Goal: Task Accomplishment & Management: Use online tool/utility

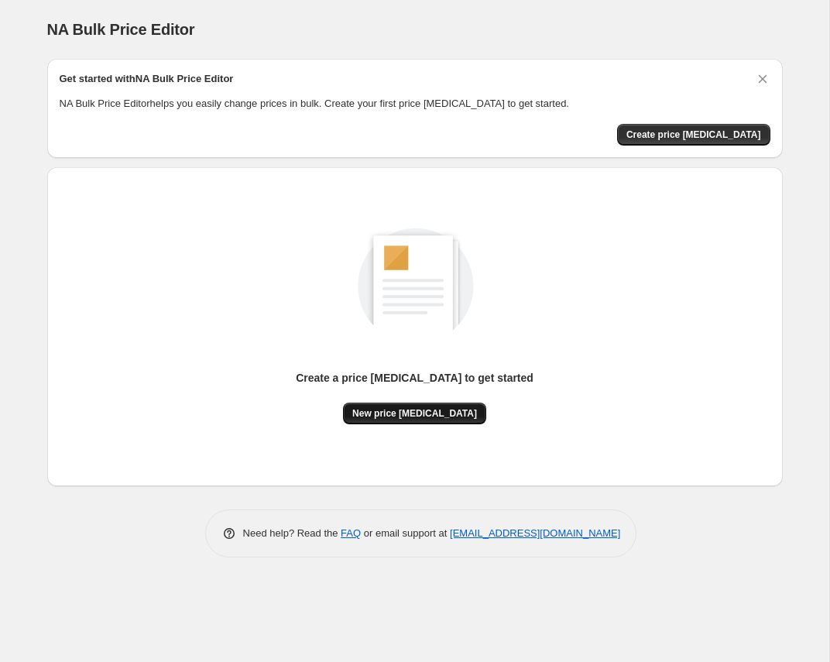
click at [447, 403] on button "New price [MEDICAL_DATA]" at bounding box center [414, 413] width 143 height 22
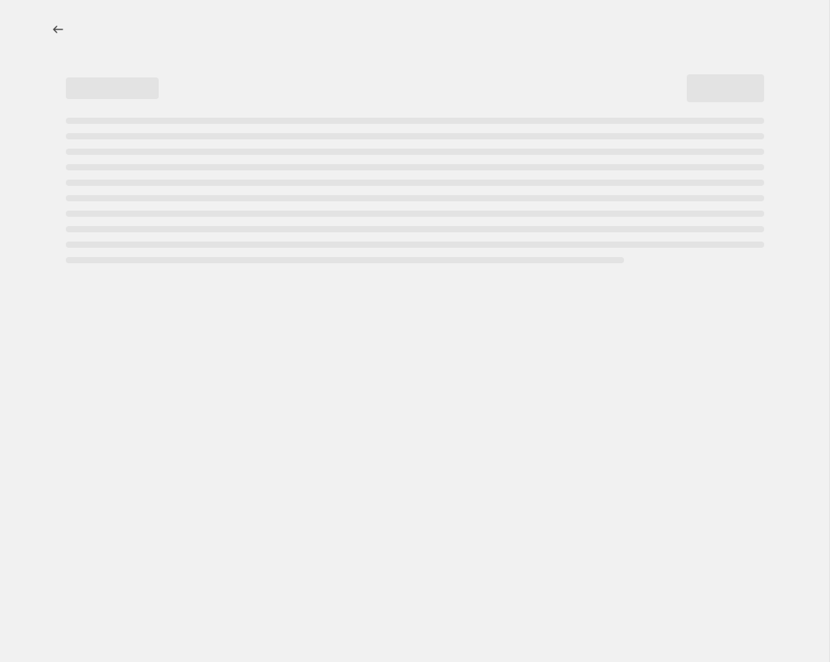
select select "percentage"
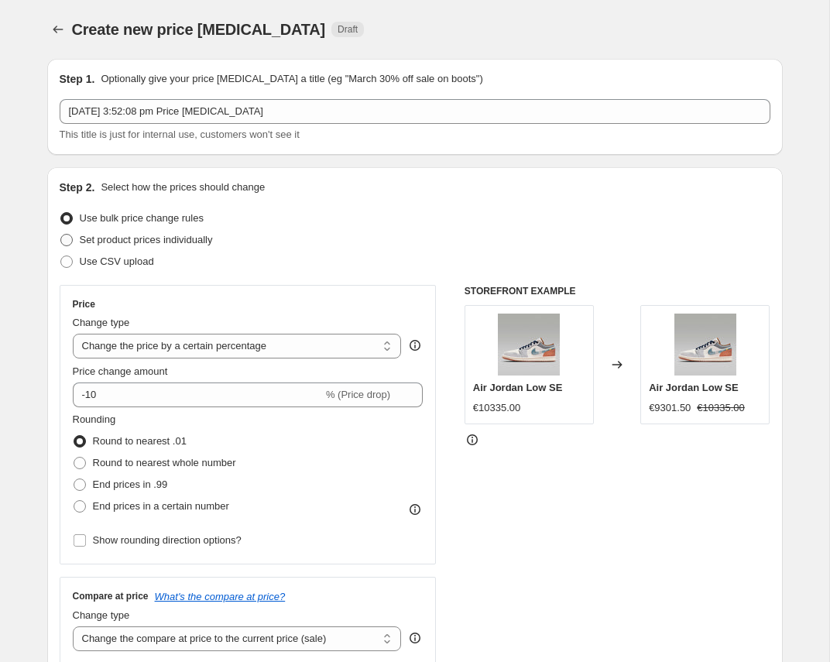
click at [104, 238] on span "Set product prices individually" at bounding box center [146, 240] width 133 height 12
click at [61, 235] on input "Set product prices individually" at bounding box center [60, 234] width 1 height 1
radio input "true"
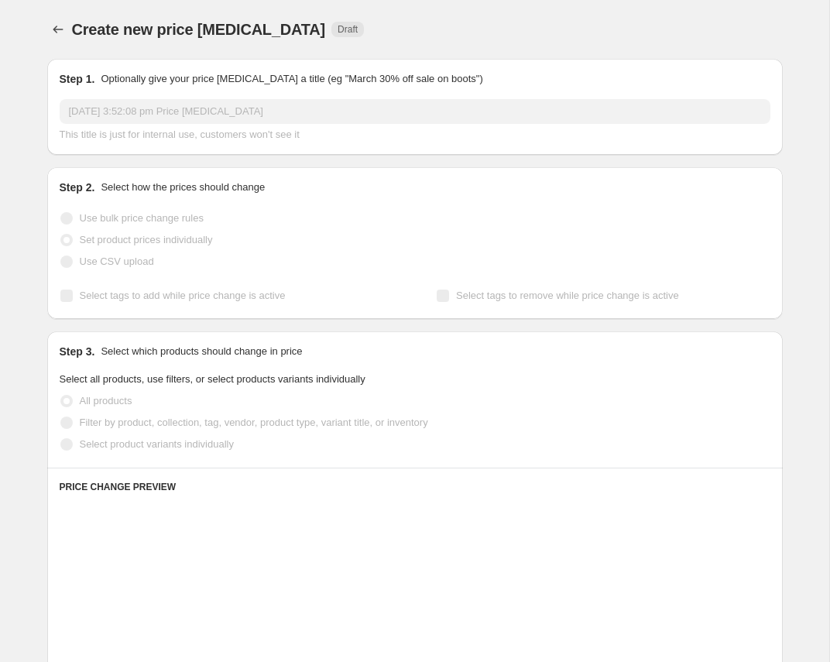
click at [107, 261] on span "Use CSV upload" at bounding box center [117, 261] width 74 height 12
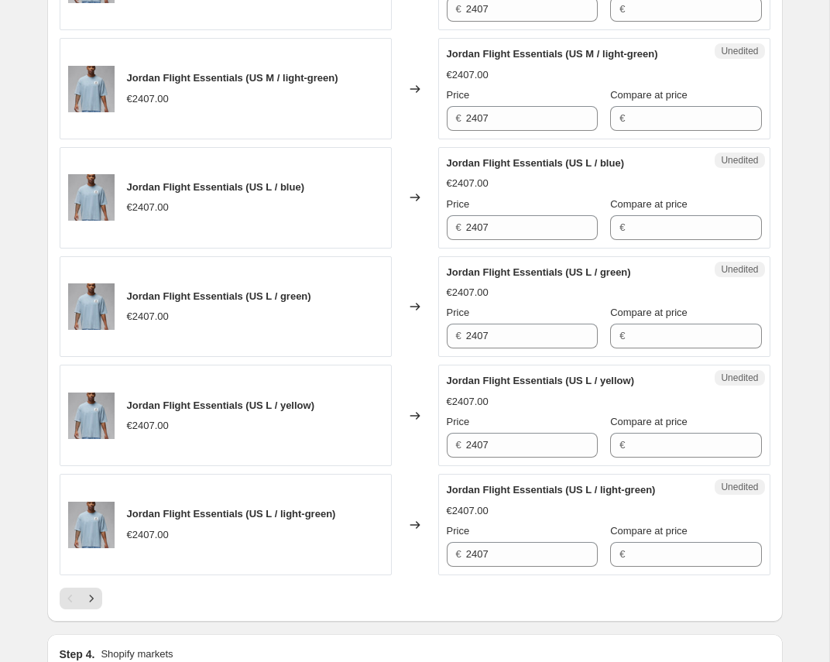
scroll to position [2404, 0]
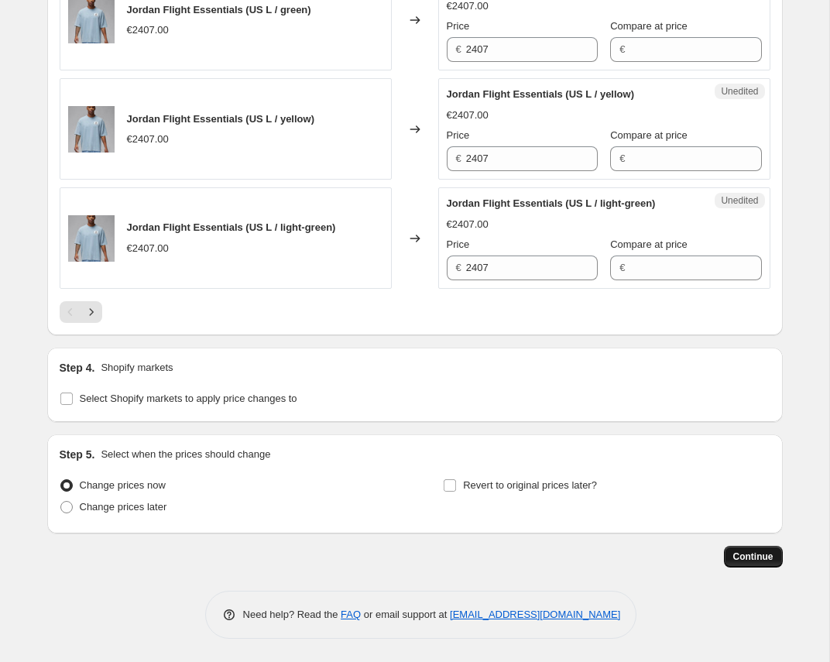
click at [752, 558] on span "Continue" at bounding box center [753, 556] width 40 height 12
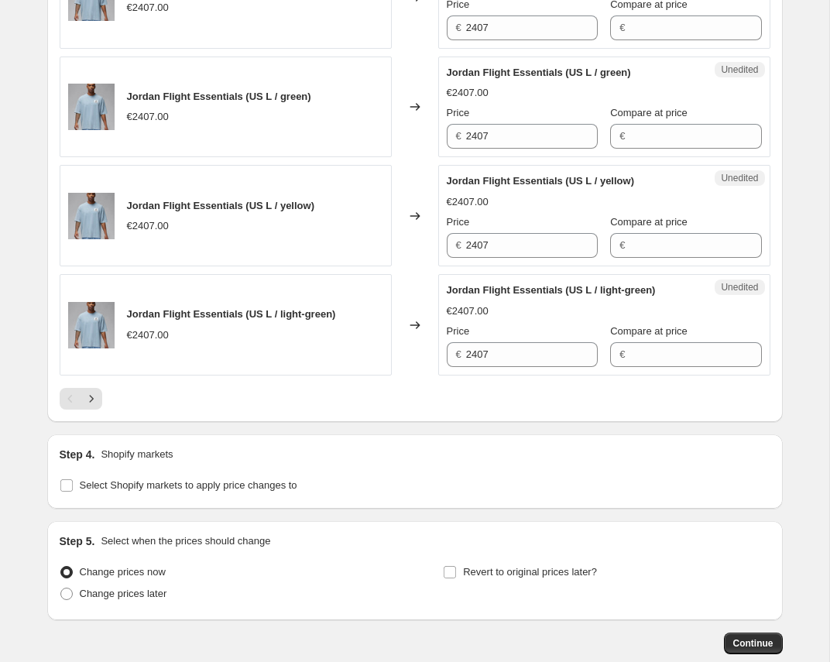
scroll to position [0, 0]
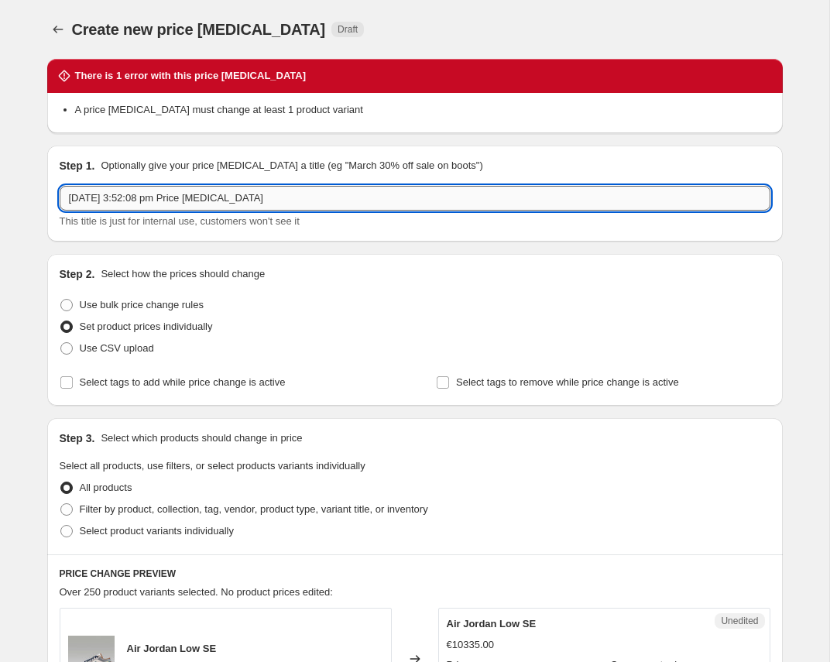
click at [147, 202] on input "[DATE] 3:52:08 pm Price [MEDICAL_DATA]" at bounding box center [415, 198] width 710 height 25
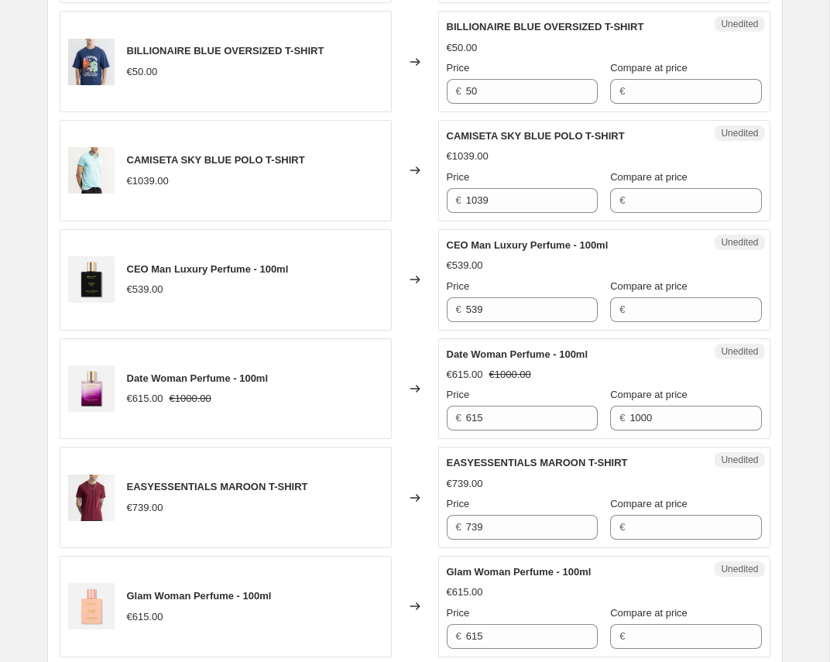
scroll to position [971, 0]
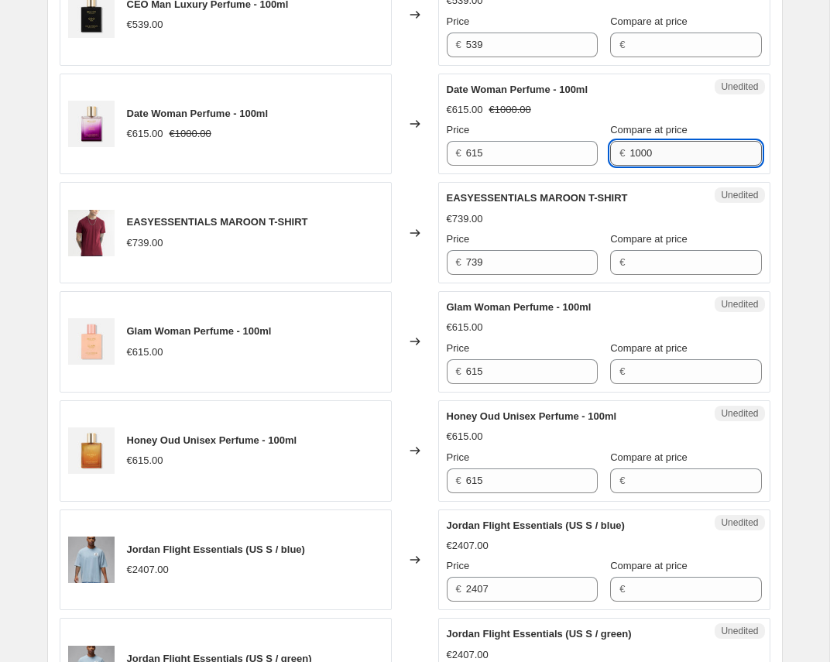
click at [680, 156] on input "1000" at bounding box center [695, 153] width 132 height 25
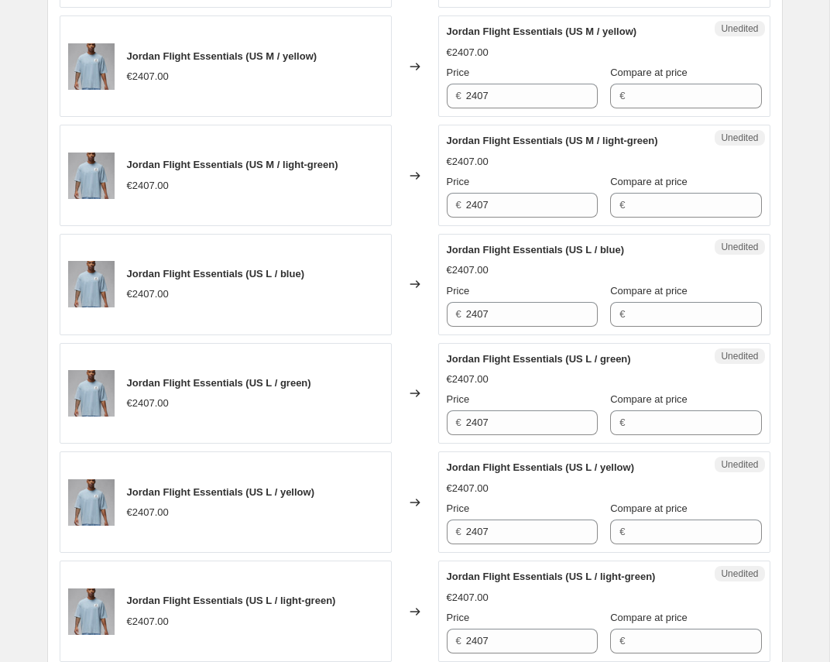
scroll to position [2491, 0]
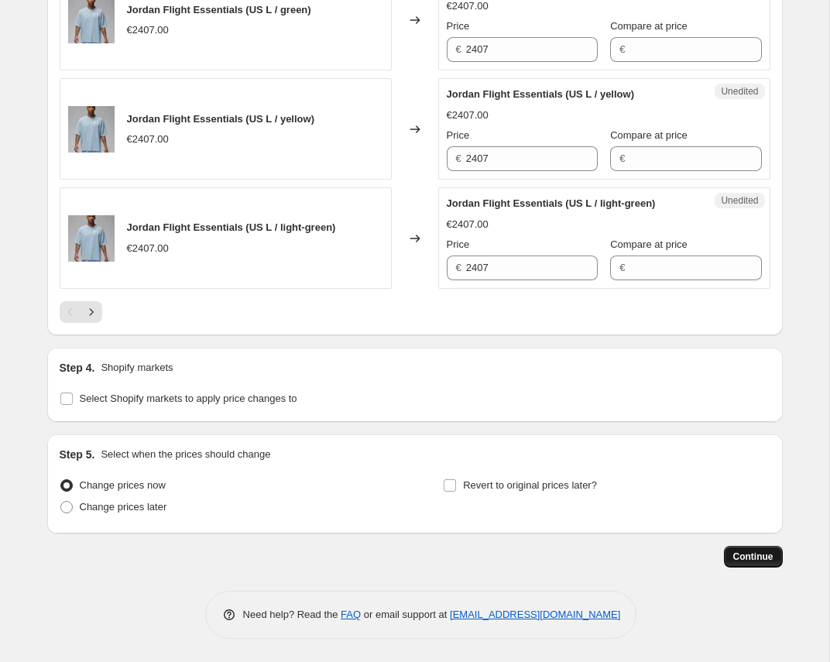
type input "1"
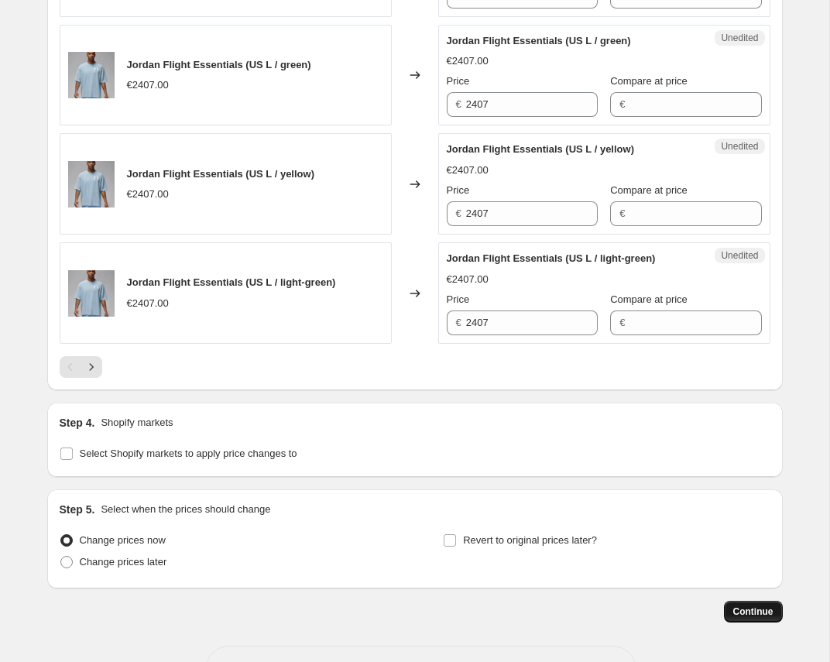
click at [760, 621] on button "Continue" at bounding box center [753, 612] width 59 height 22
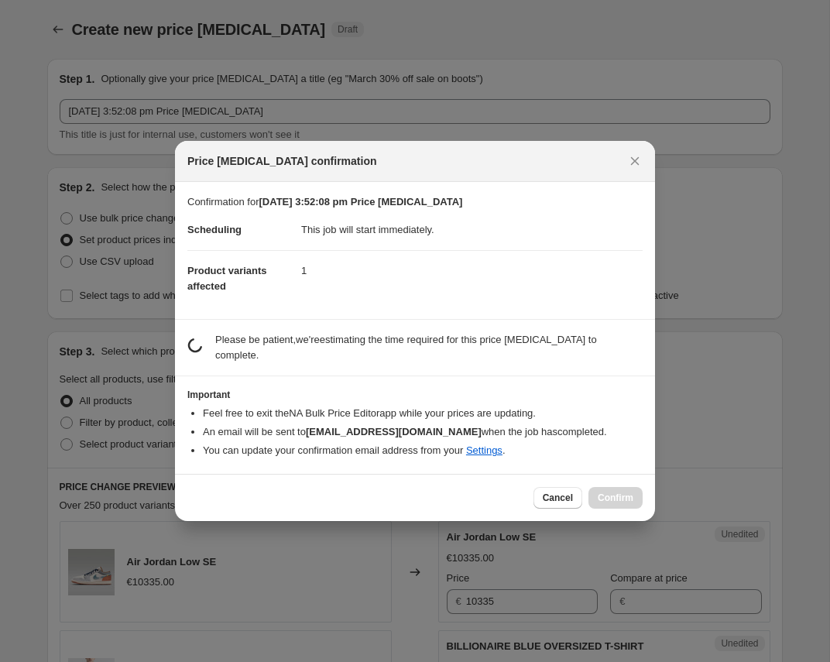
scroll to position [2404, 0]
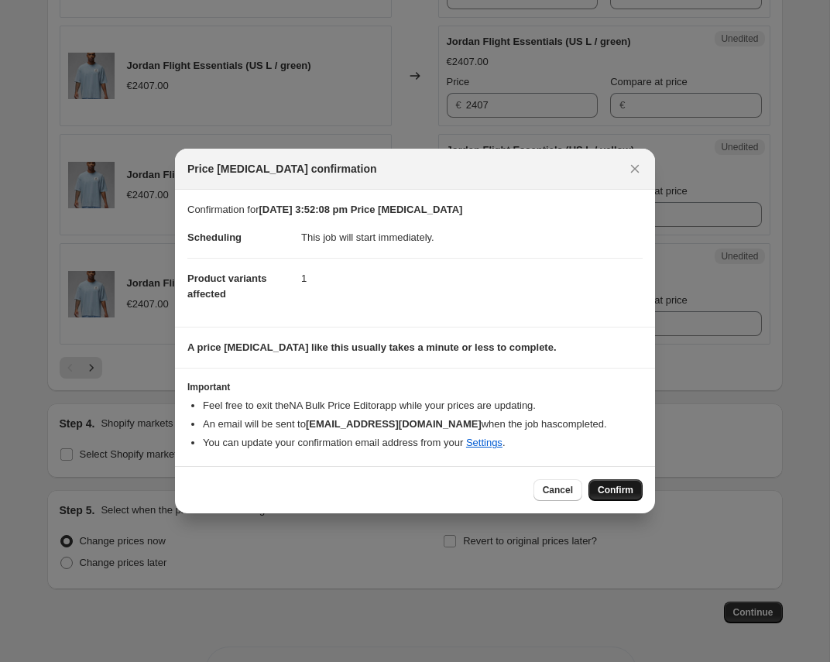
click at [596, 495] on button "Confirm" at bounding box center [615, 490] width 54 height 22
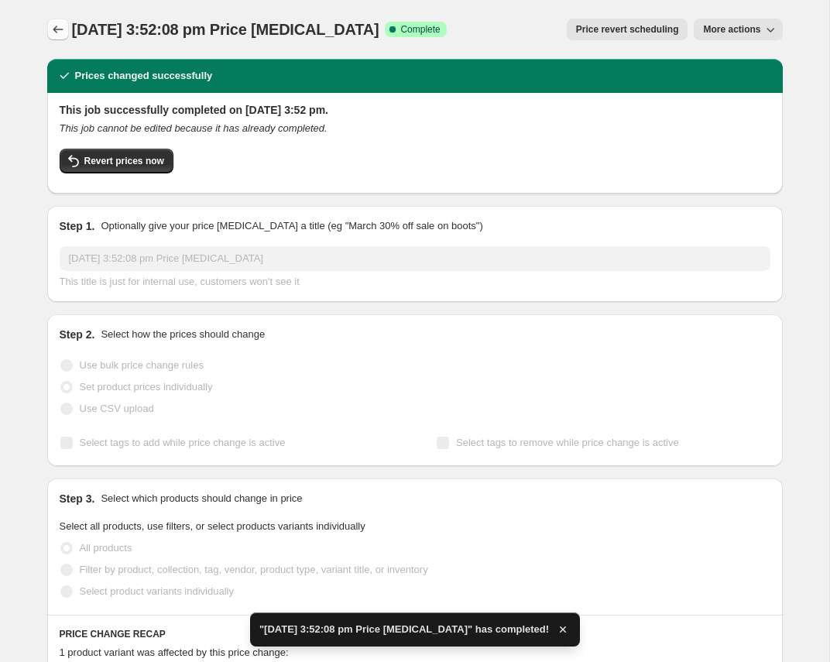
click at [63, 31] on icon "Price change jobs" at bounding box center [57, 29] width 15 height 15
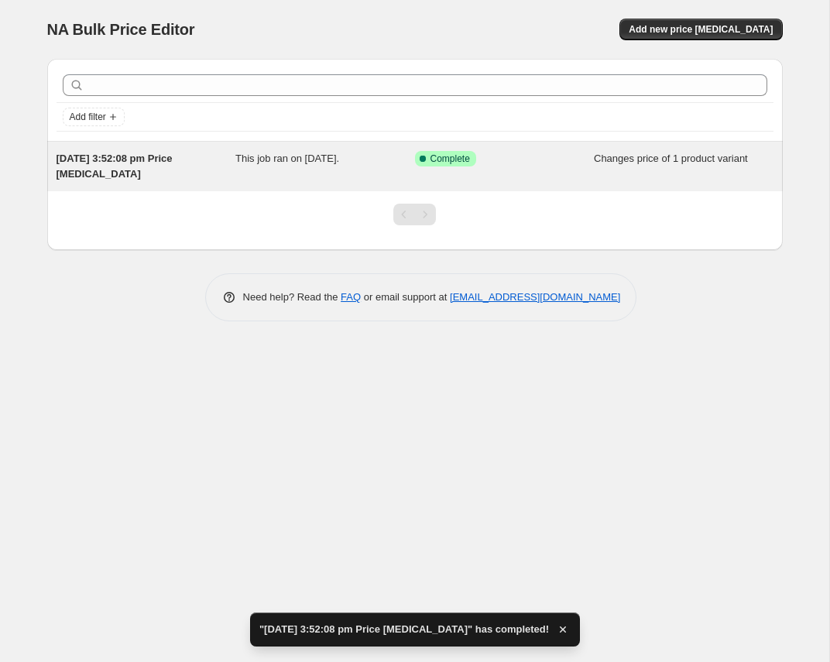
click at [693, 167] on div "Changes price of 1 product variant" at bounding box center [684, 166] width 180 height 31
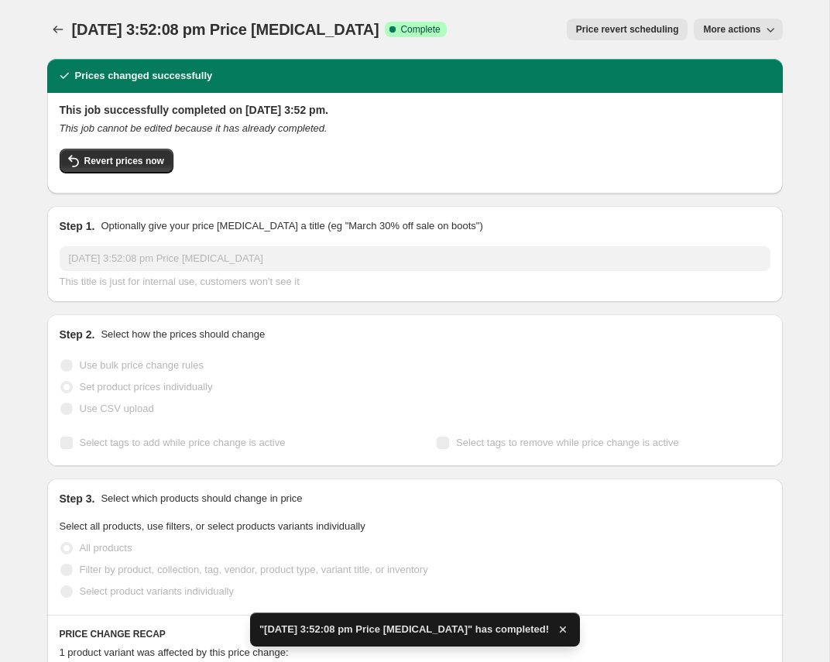
click at [668, 26] on span "Price revert scheduling" at bounding box center [627, 29] width 103 height 12
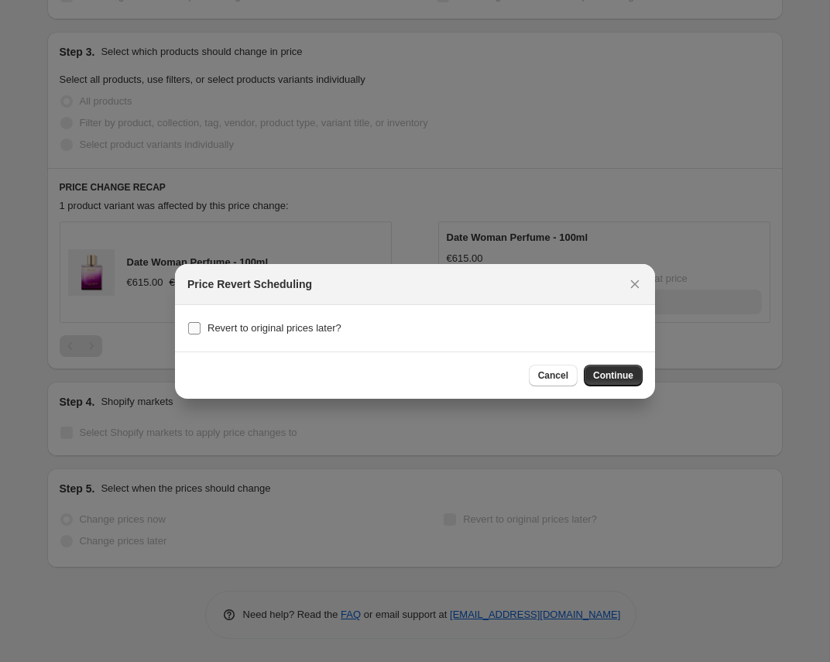
click at [256, 334] on span "Revert to original prices later?" at bounding box center [274, 327] width 134 height 15
click at [200, 334] on input "Revert to original prices later?" at bounding box center [194, 328] width 12 height 12
checkbox input "true"
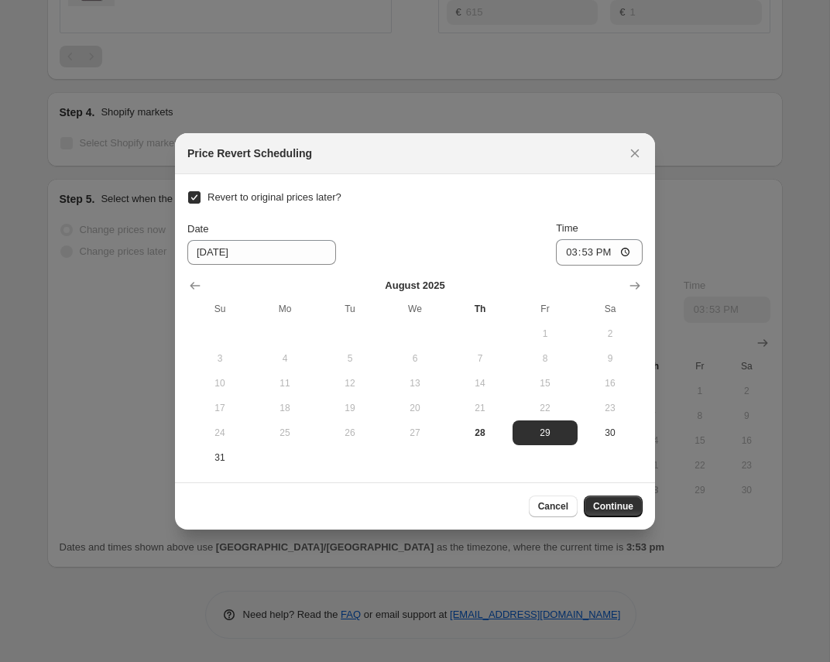
click at [262, 211] on div "Revert to original prices later? Date [DATE] Time 15:53 [DATE] Su Mo Tu We Th F…" at bounding box center [414, 328] width 455 height 283
click at [273, 197] on span "Revert to original prices later?" at bounding box center [274, 197] width 134 height 12
click at [200, 197] on input "Revert to original prices later?" at bounding box center [194, 197] width 12 height 12
checkbox input "false"
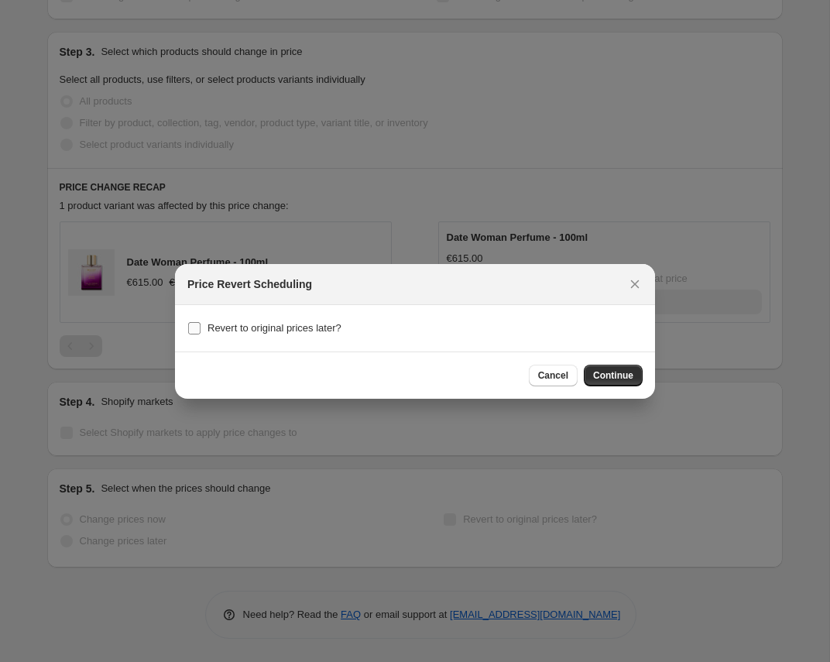
checkbox input "false"
click at [298, 326] on span "Revert to original prices later?" at bounding box center [274, 328] width 134 height 12
click at [200, 326] on input "Revert to original prices later?" at bounding box center [194, 328] width 12 height 12
checkbox input "true"
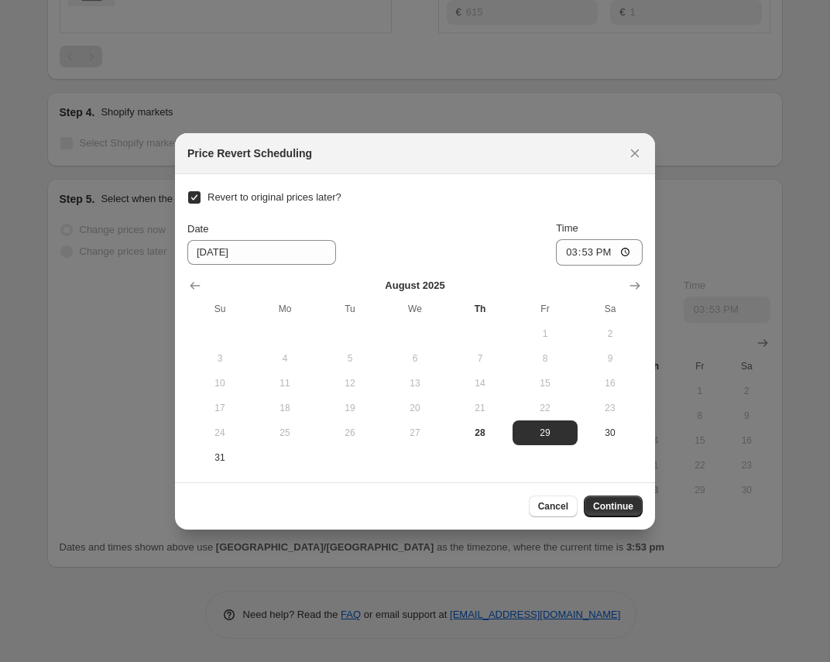
click at [284, 197] on span "Revert to original prices later?" at bounding box center [274, 197] width 134 height 12
click at [200, 197] on input "Revert to original prices later?" at bounding box center [194, 197] width 12 height 12
checkbox input "false"
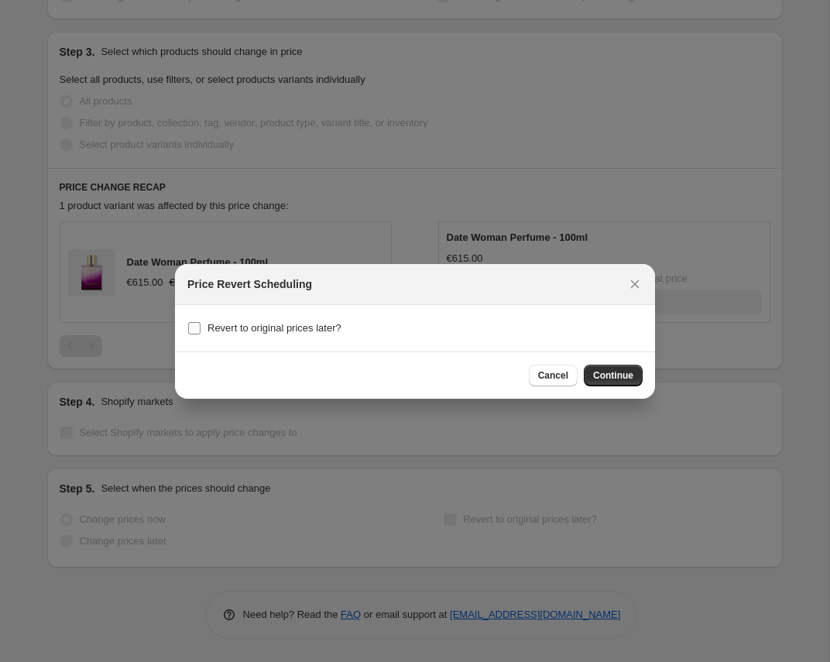
click at [251, 333] on span "Revert to original prices later?" at bounding box center [274, 328] width 134 height 12
click at [200, 333] on input "Revert to original prices later?" at bounding box center [194, 328] width 12 height 12
checkbox input "true"
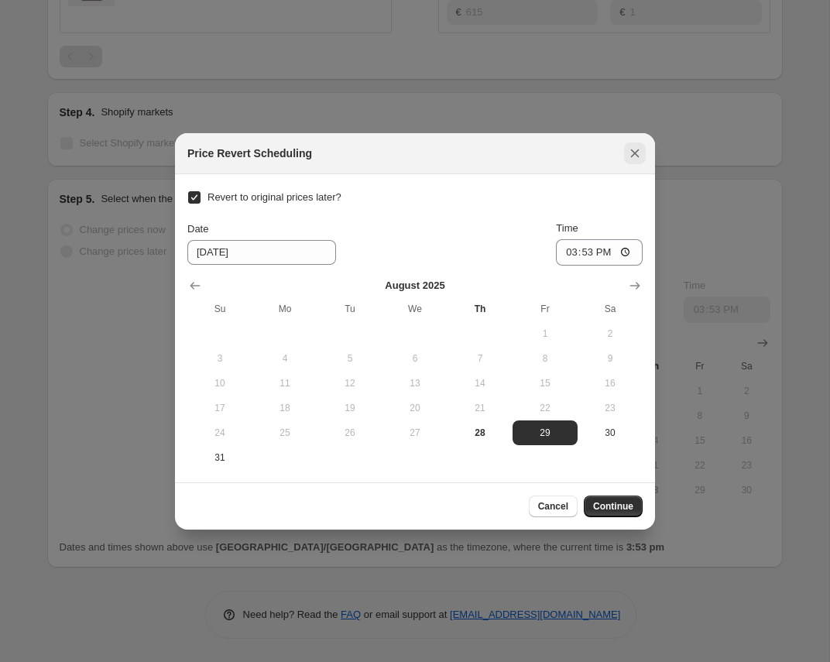
click at [633, 152] on icon "Close" at bounding box center [635, 153] width 9 height 9
checkbox input "false"
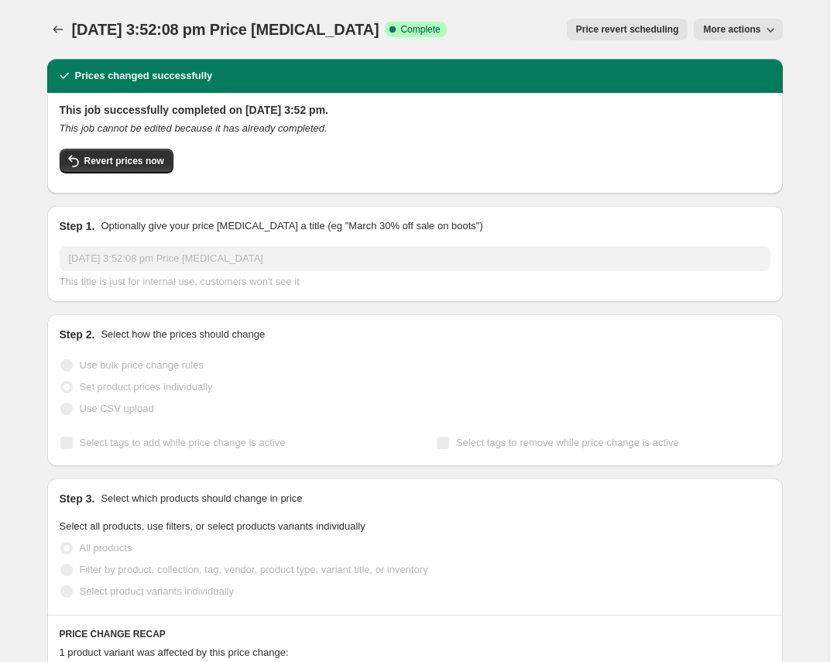
click at [648, 27] on span "Price revert scheduling" at bounding box center [627, 29] width 103 height 12
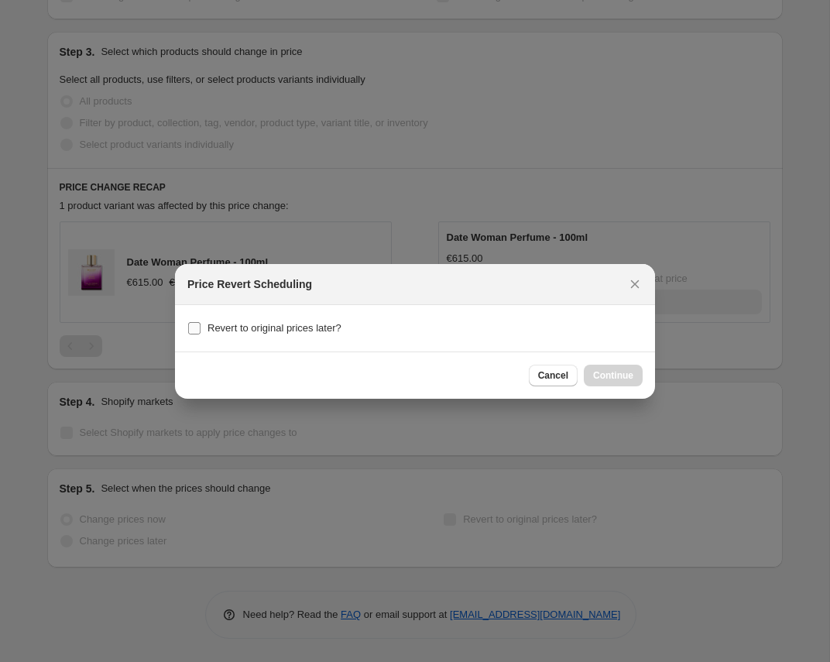
click at [266, 330] on span "Revert to original prices later?" at bounding box center [274, 328] width 134 height 12
click at [200, 330] on input "Revert to original prices later?" at bounding box center [194, 328] width 12 height 12
checkbox input "true"
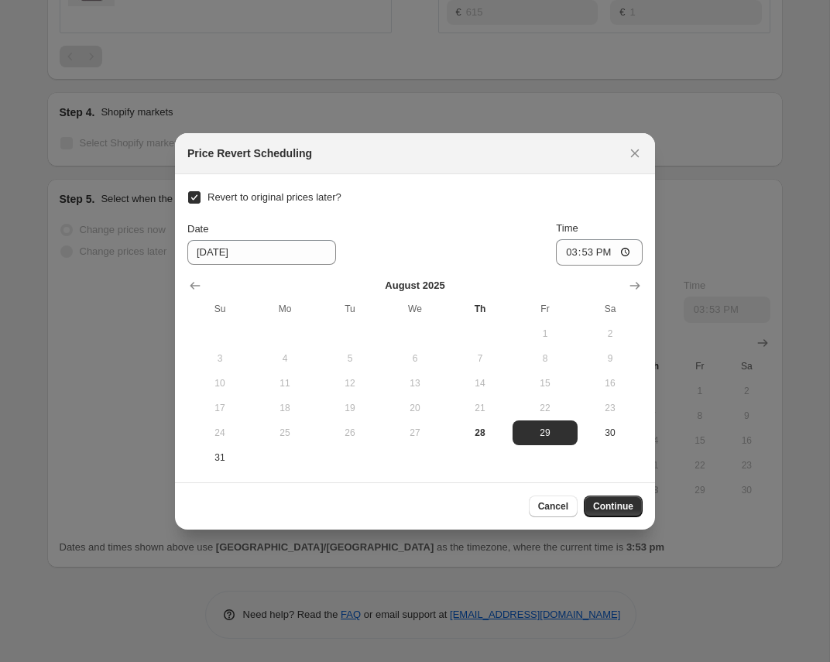
checkbox input "true"
